Goal: Information Seeking & Learning: Learn about a topic

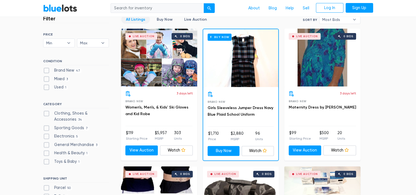
scroll to position [159, 0]
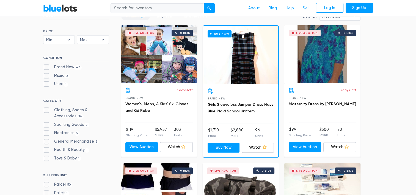
click at [46, 134] on label "Electronics 5" at bounding box center [61, 133] width 37 height 6
click at [46, 133] on input "Electronics 5" at bounding box center [45, 132] width 4 height 4
checkbox input "true"
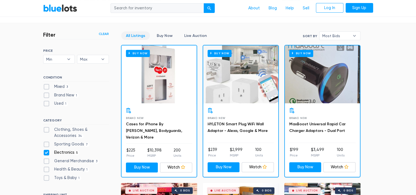
scroll to position [139, 0]
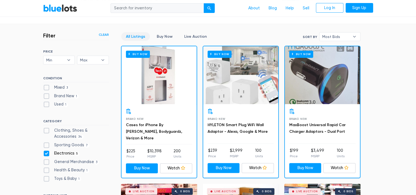
click at [48, 142] on label "Sporting Goods 7" at bounding box center [66, 145] width 46 height 6
click at [47, 142] on Goods"] "Sporting Goods 7" at bounding box center [45, 144] width 4 height 4
checkbox Goods"] "true"
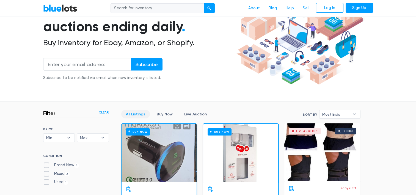
scroll to position [62, 0]
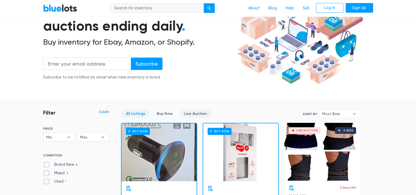
click at [194, 115] on link "Live Auction" at bounding box center [196, 113] width 32 height 9
